Goal: Information Seeking & Learning: Learn about a topic

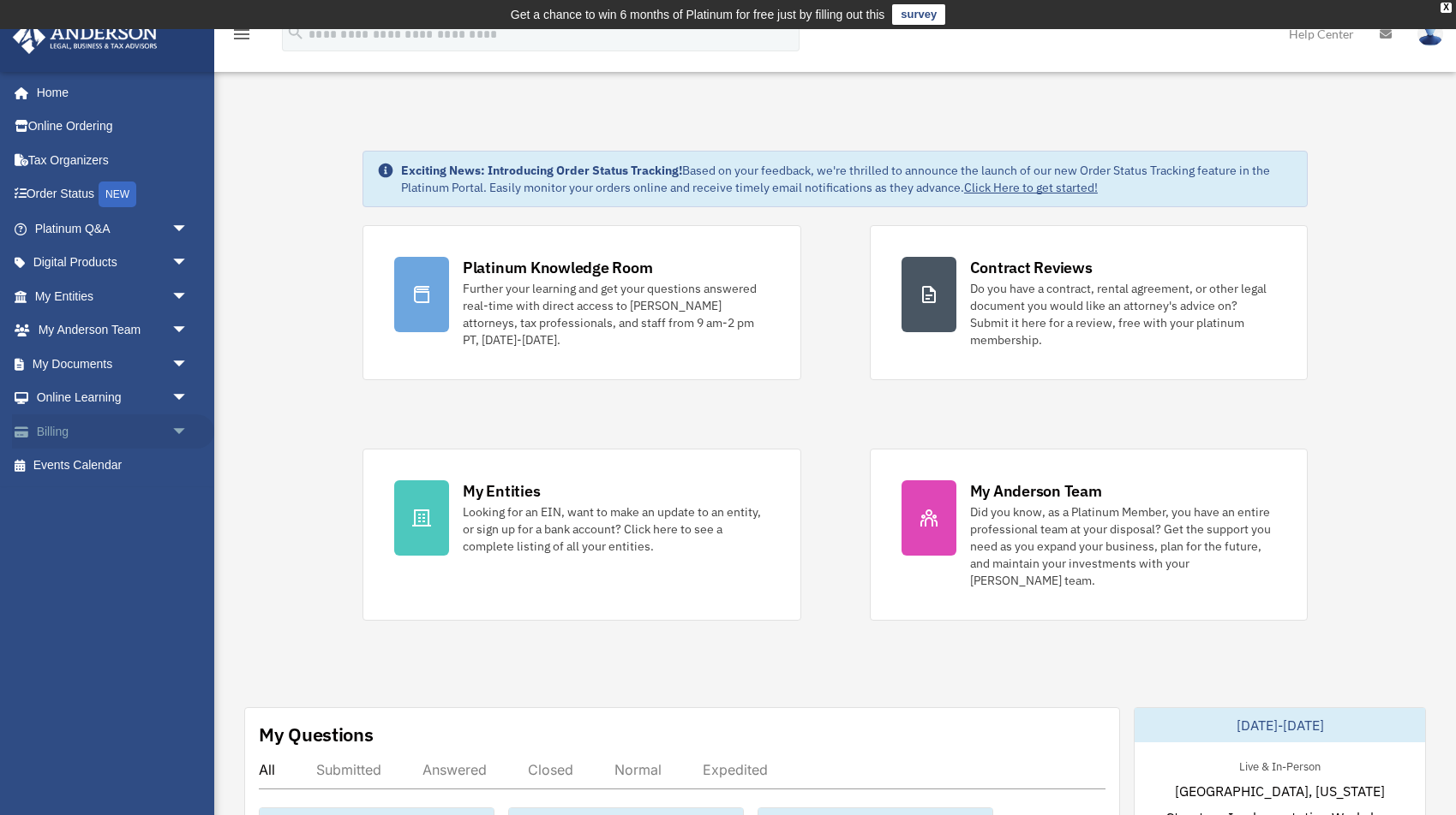
scroll to position [1, 0]
click at [91, 297] on link "My Entities arrow_drop_down" at bounding box center [113, 296] width 202 height 35
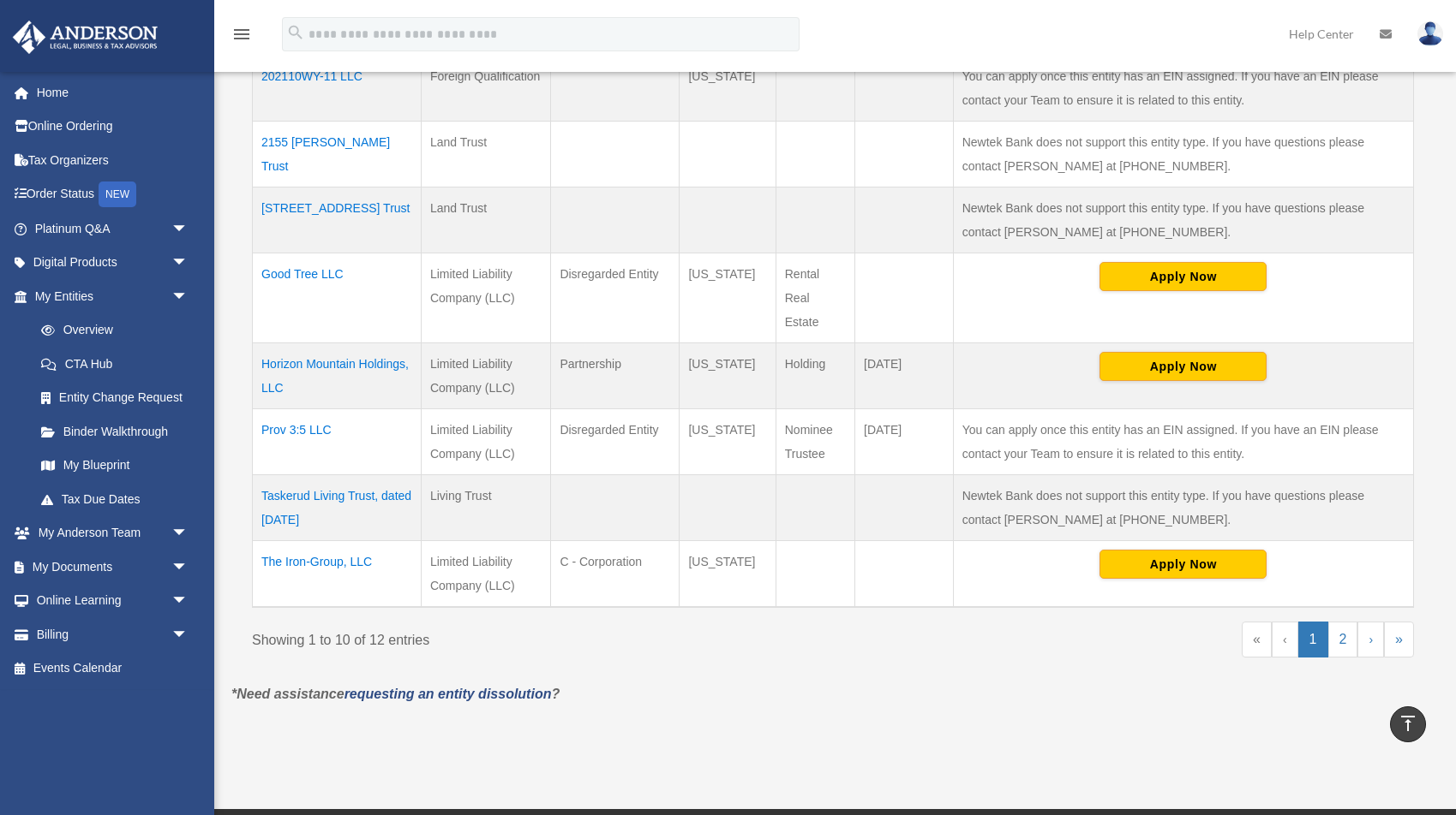
scroll to position [642, 3]
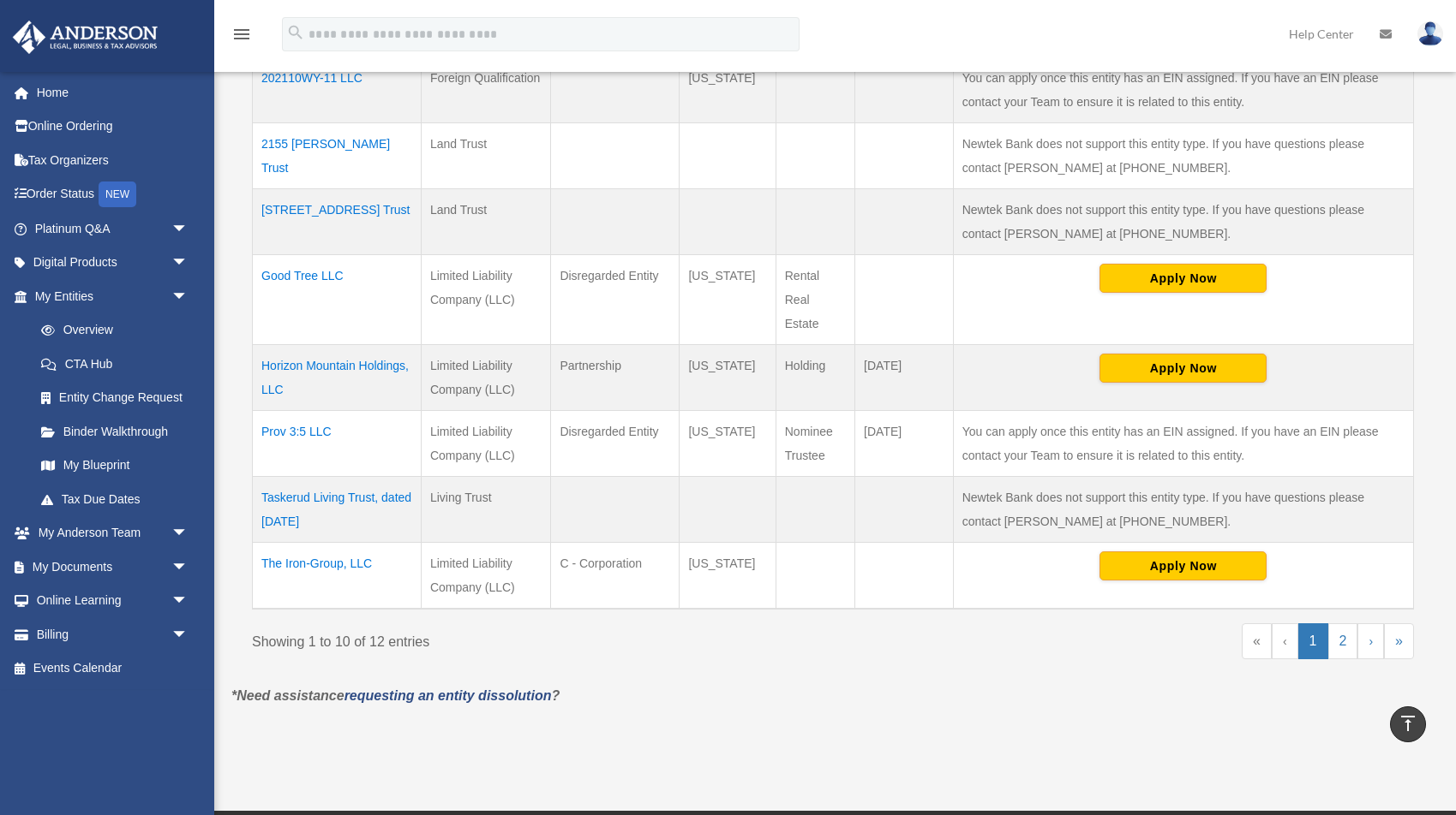
click at [328, 498] on td "Taskerud Living Trust, dated [DATE]" at bounding box center [337, 509] width 169 height 66
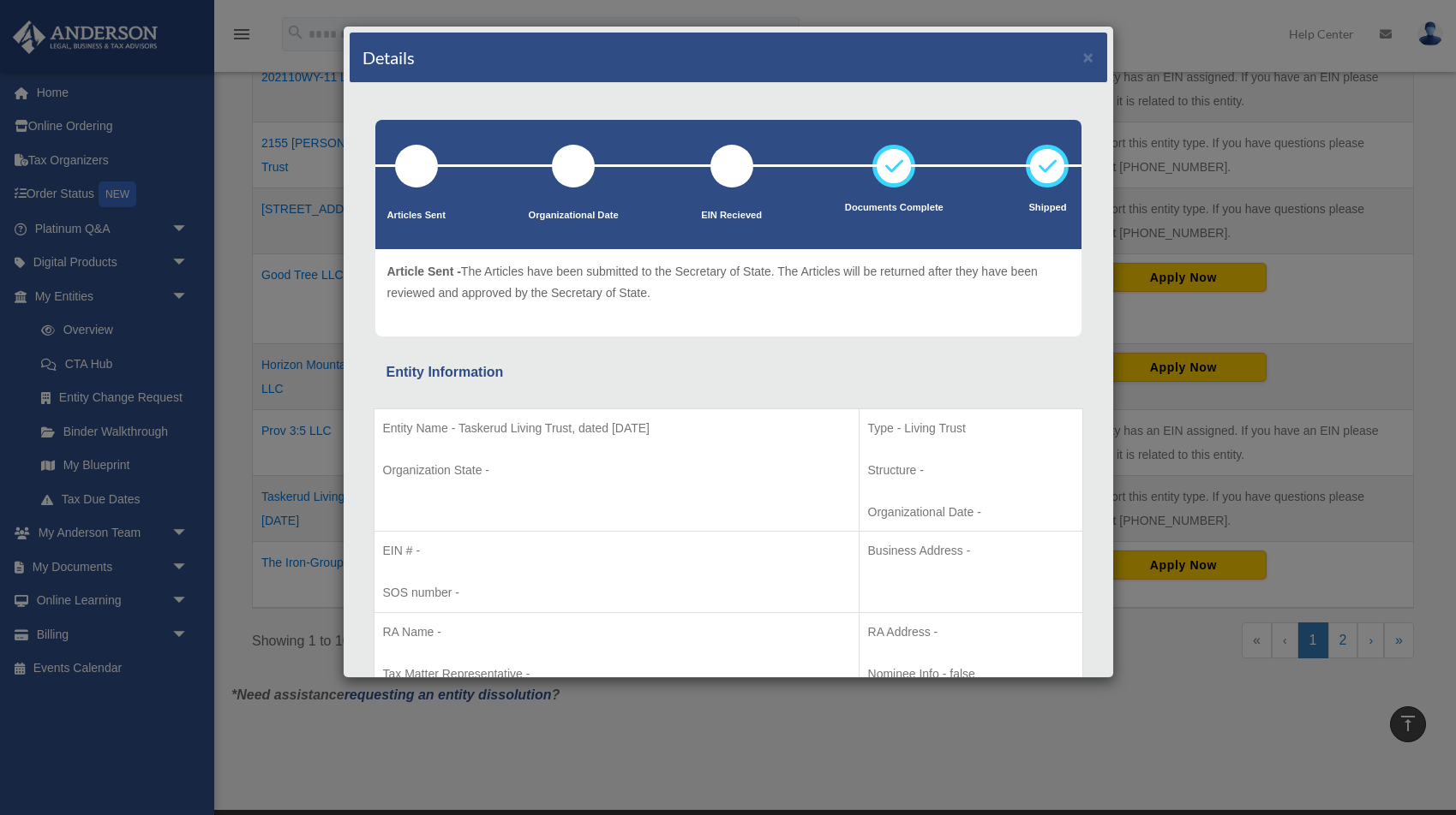
scroll to position [0, 0]
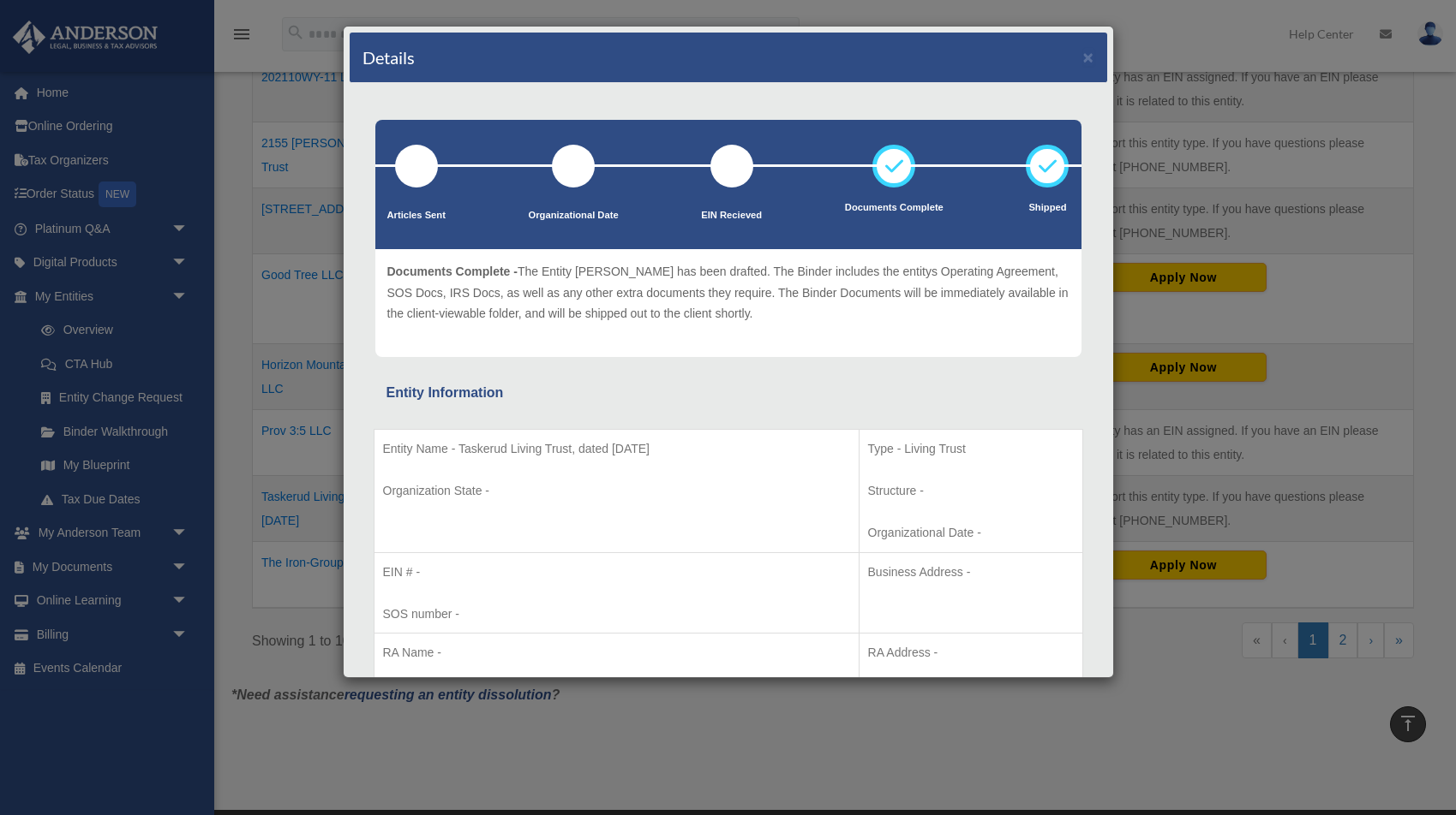
click at [899, 169] on icon at bounding box center [893, 166] width 51 height 51
click at [1088, 59] on button "×" at bounding box center [1089, 56] width 11 height 18
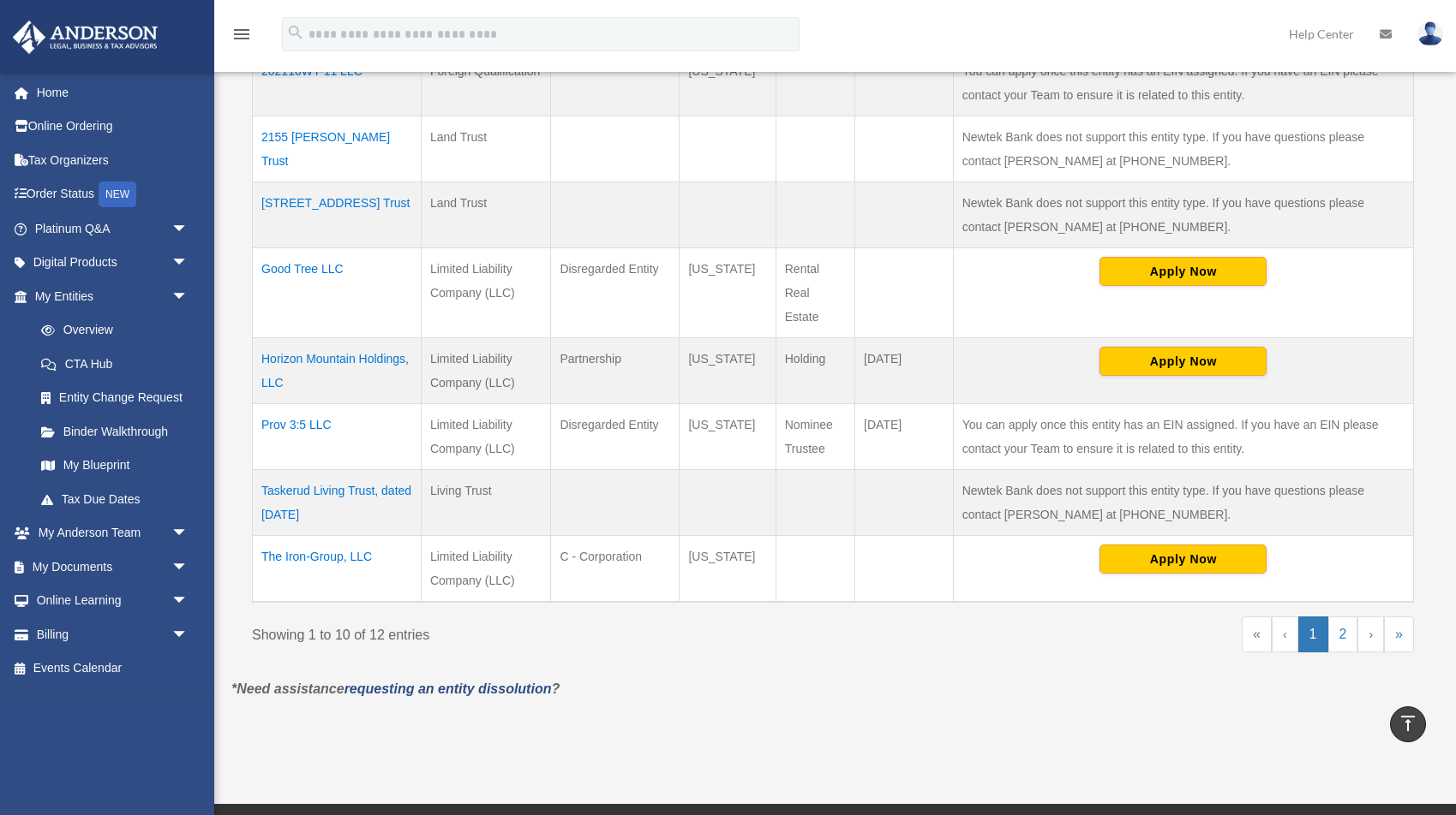
scroll to position [645, 2]
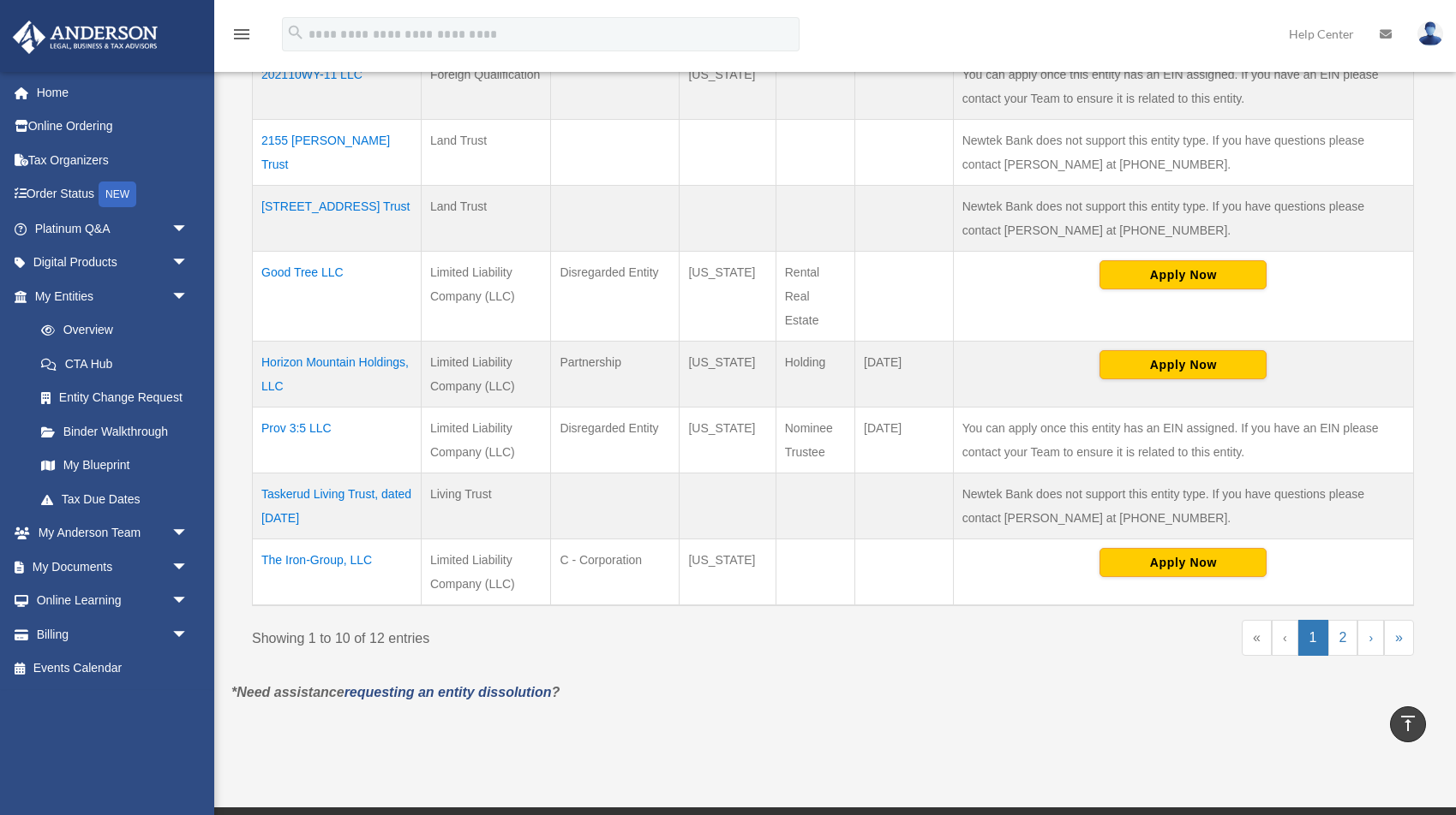
click at [312, 563] on td "The Iron-Group, LLC" at bounding box center [337, 573] width 169 height 67
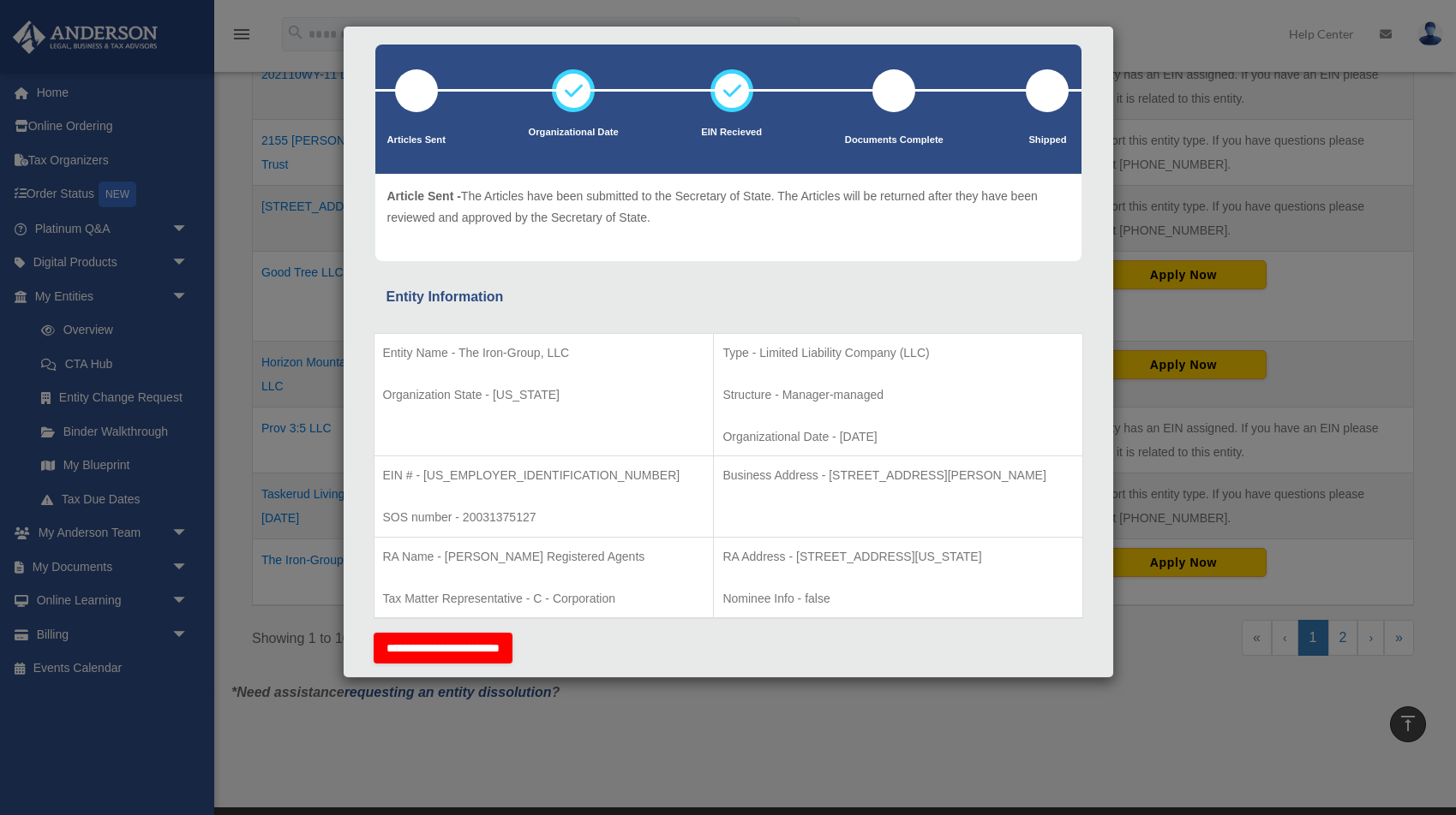
scroll to position [84, 0]
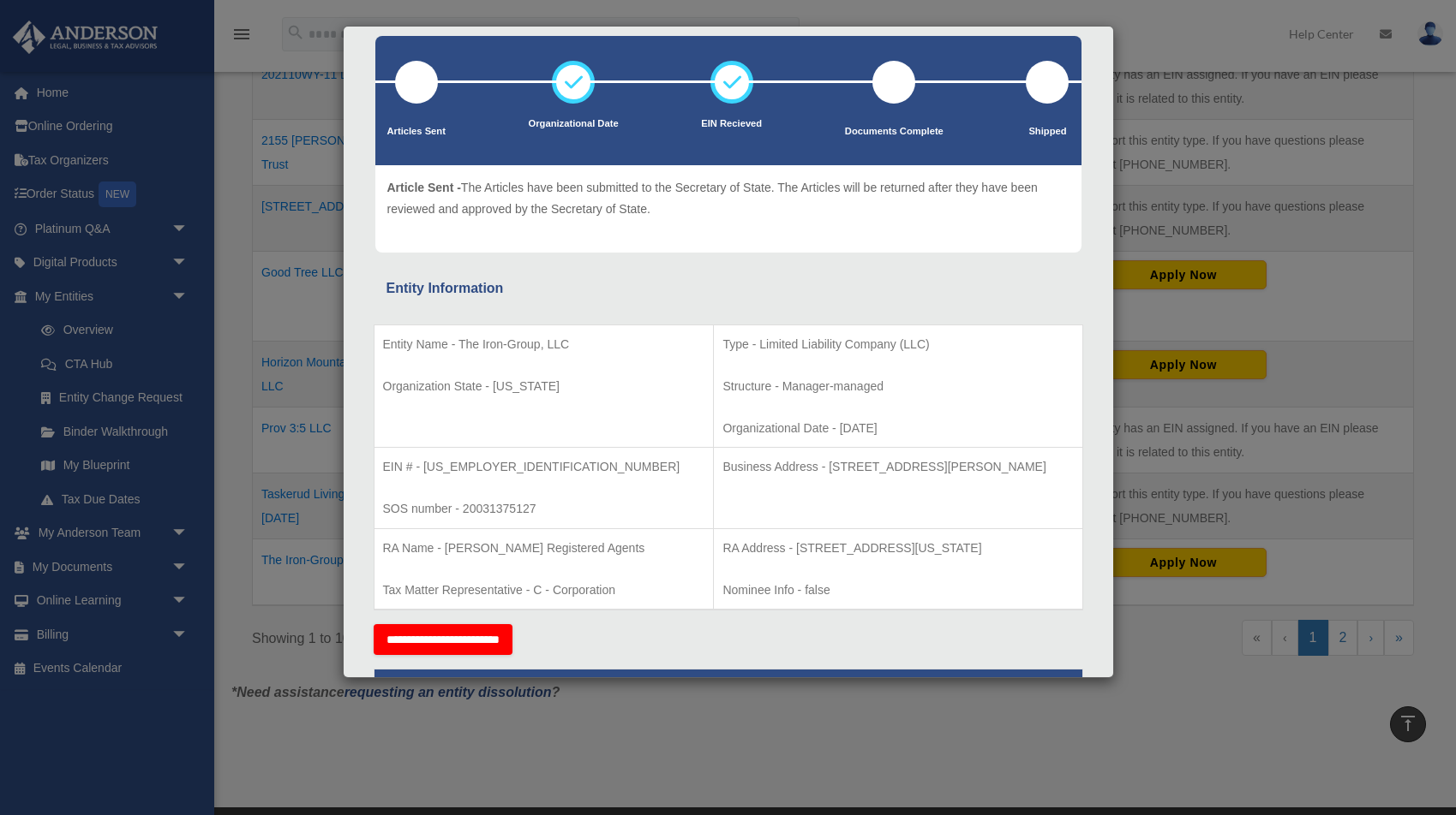
click at [310, 501] on div "Details × Articles Sent Organizational Date" at bounding box center [728, 408] width 1456 height 815
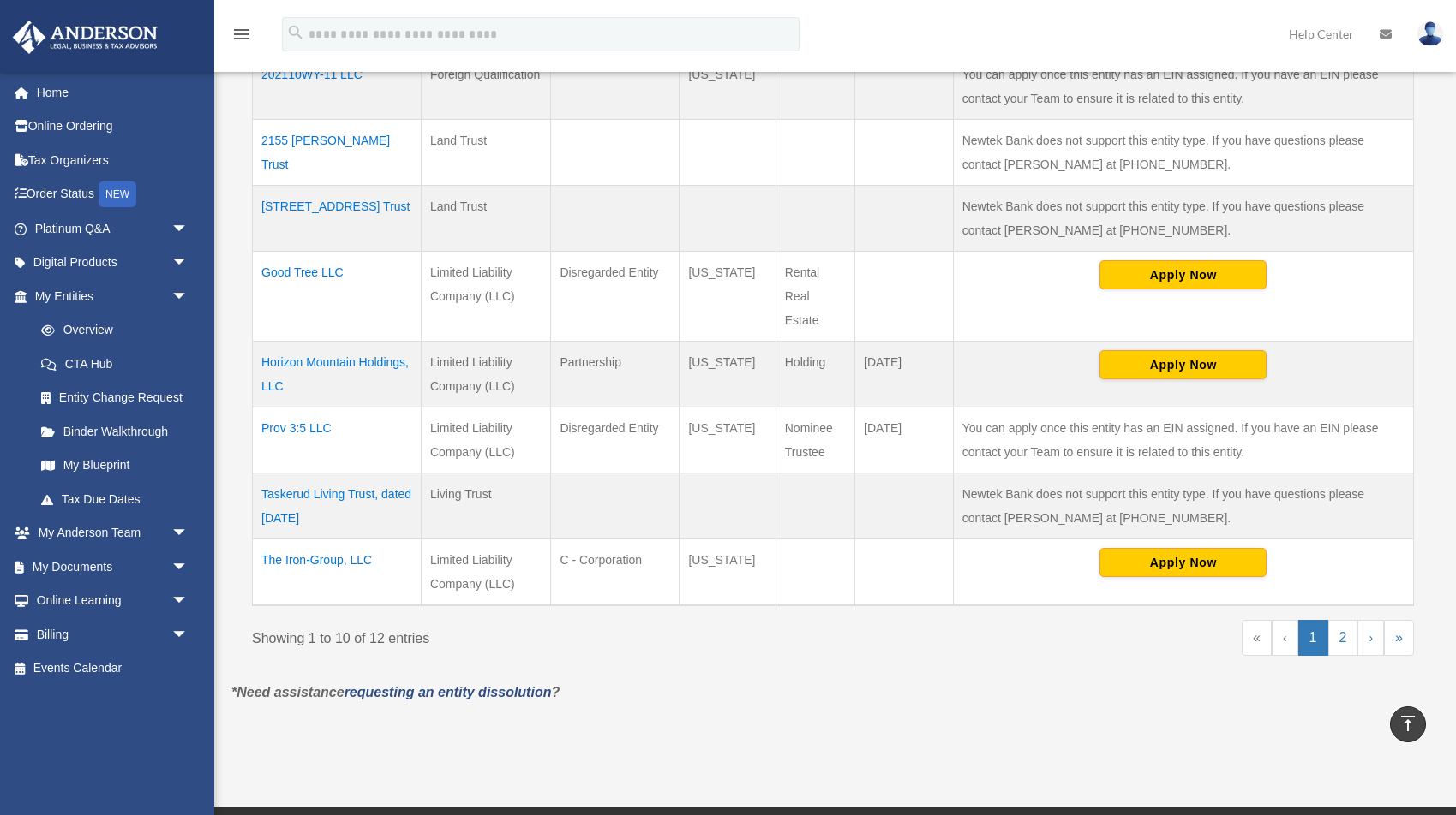
click at [307, 495] on td "Taskerud Living Trust, dated [DATE]" at bounding box center [337, 505] width 169 height 66
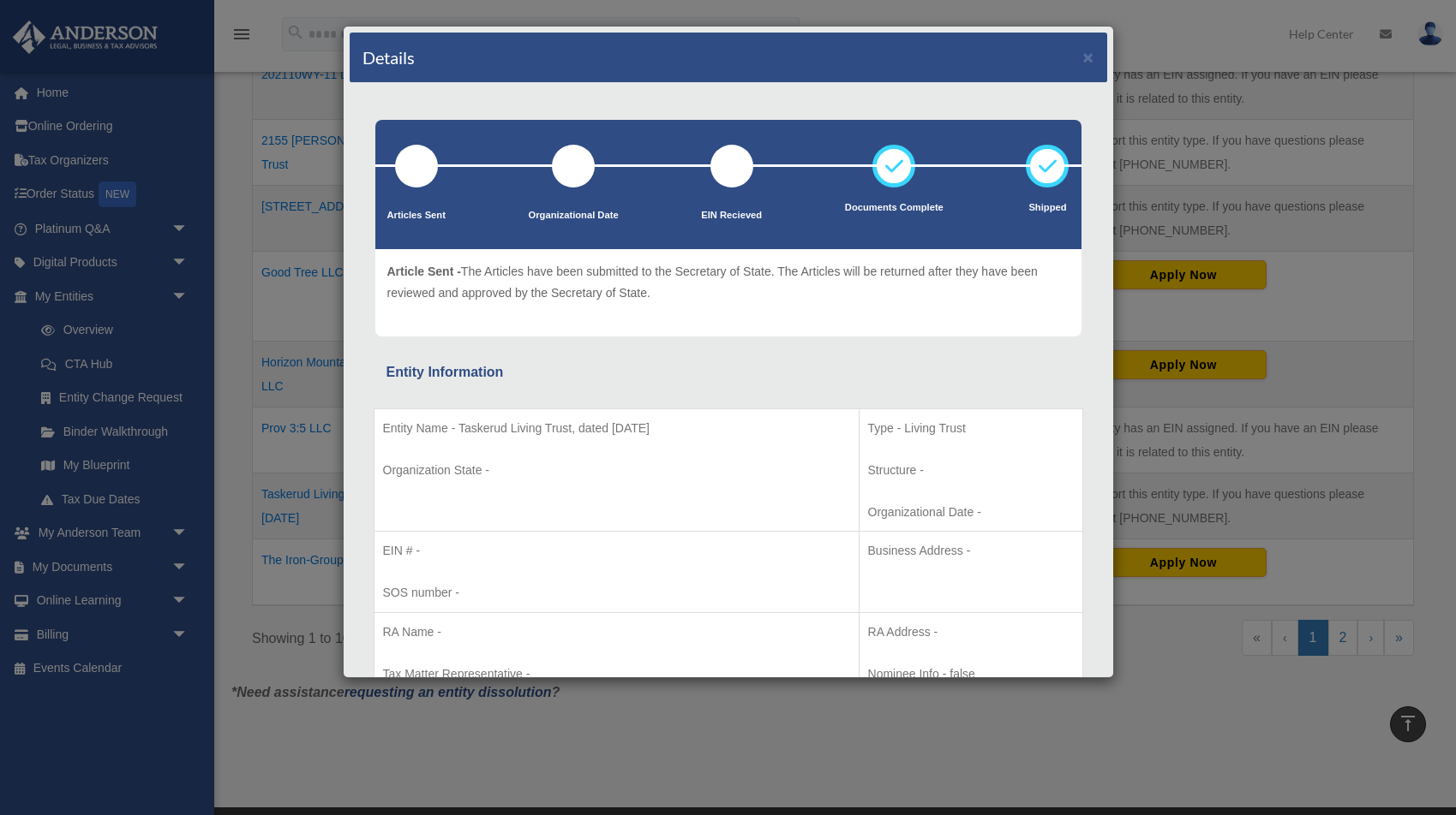
scroll to position [0, 0]
click at [229, 468] on div "Details × Articles Sent Organizational Date" at bounding box center [728, 408] width 1456 height 815
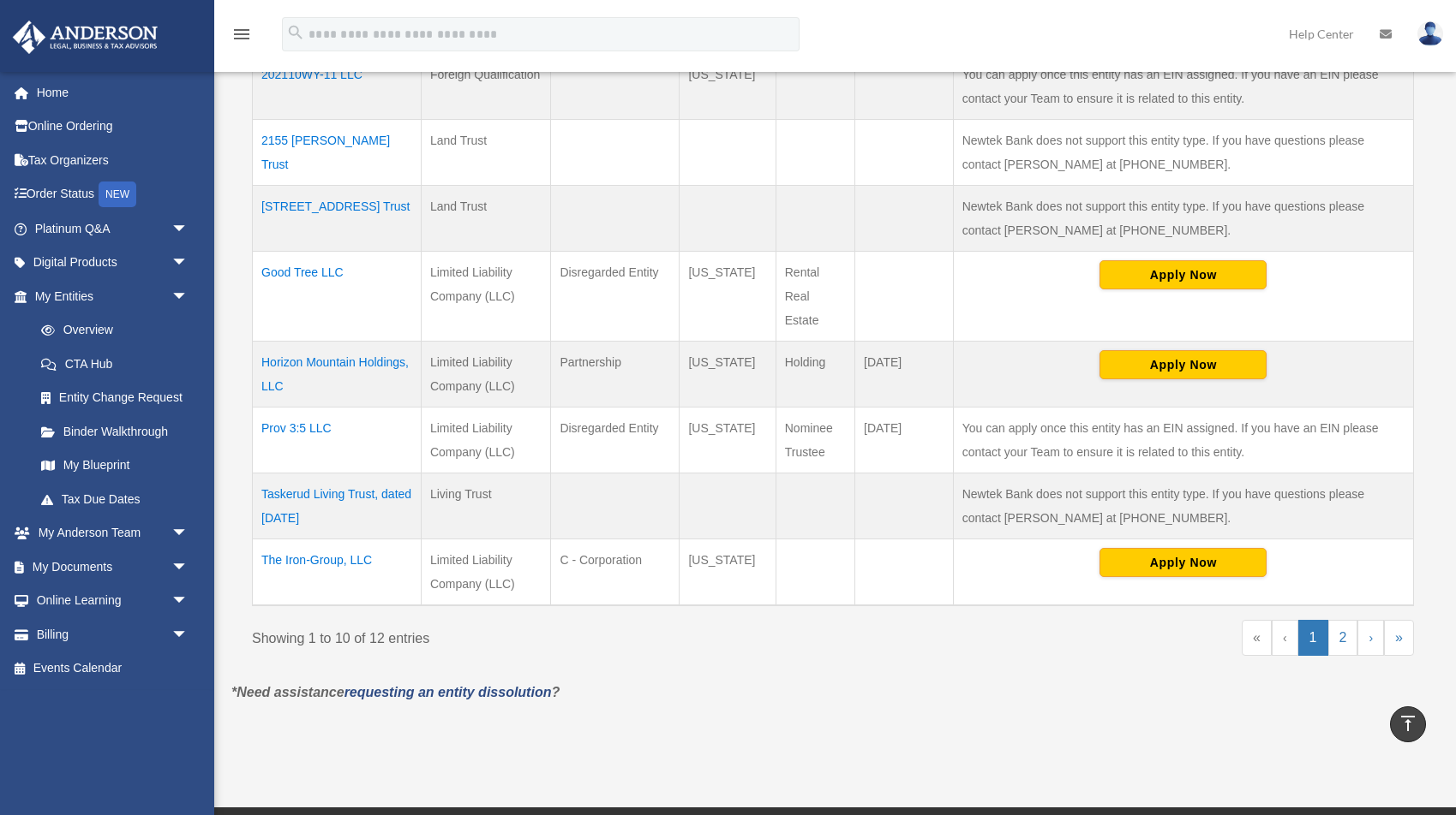
click at [335, 362] on td "Horizon Mountain Holdings, LLC" at bounding box center [337, 374] width 169 height 66
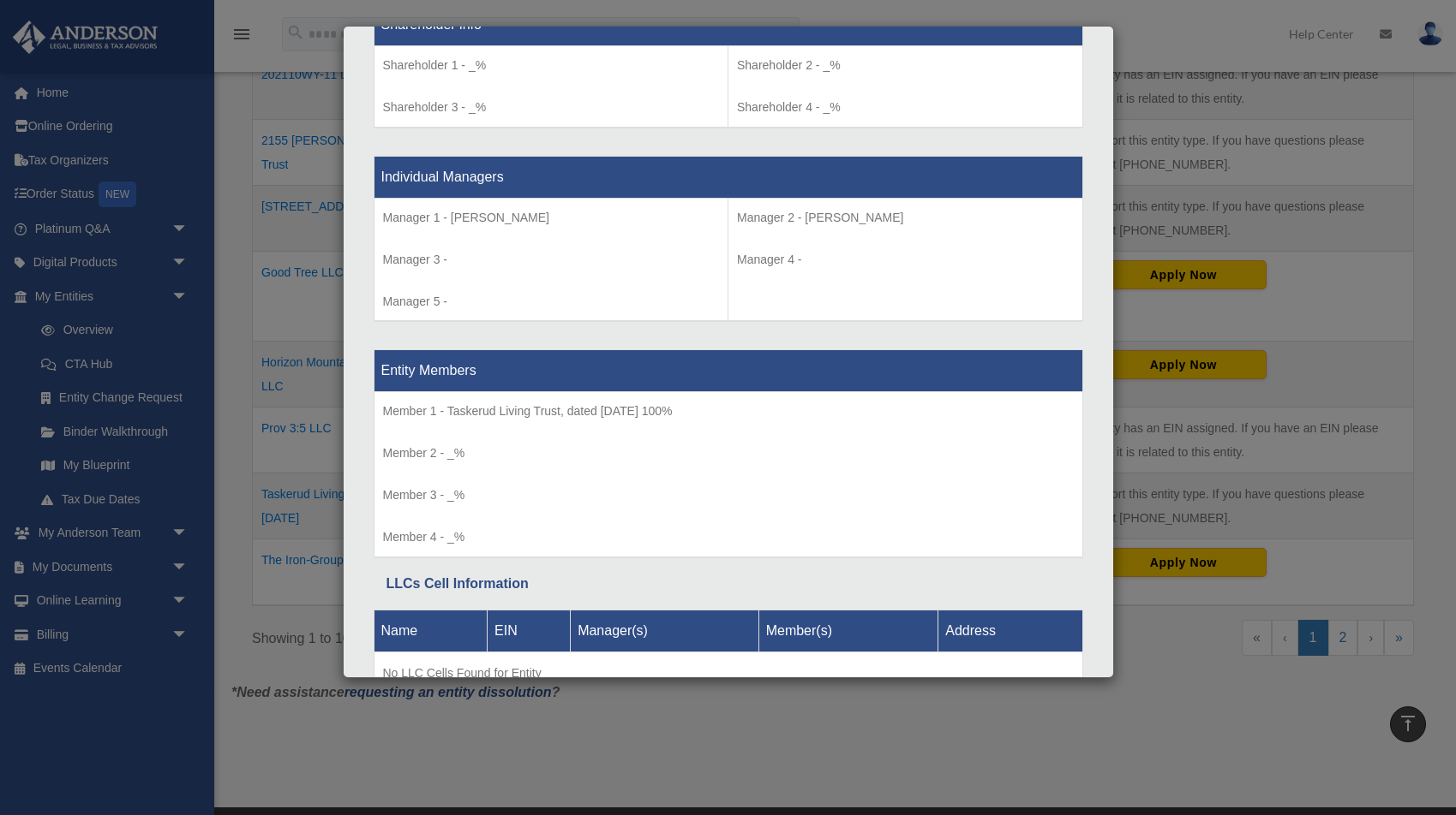
scroll to position [1478, 0]
